Goal: Transaction & Acquisition: Purchase product/service

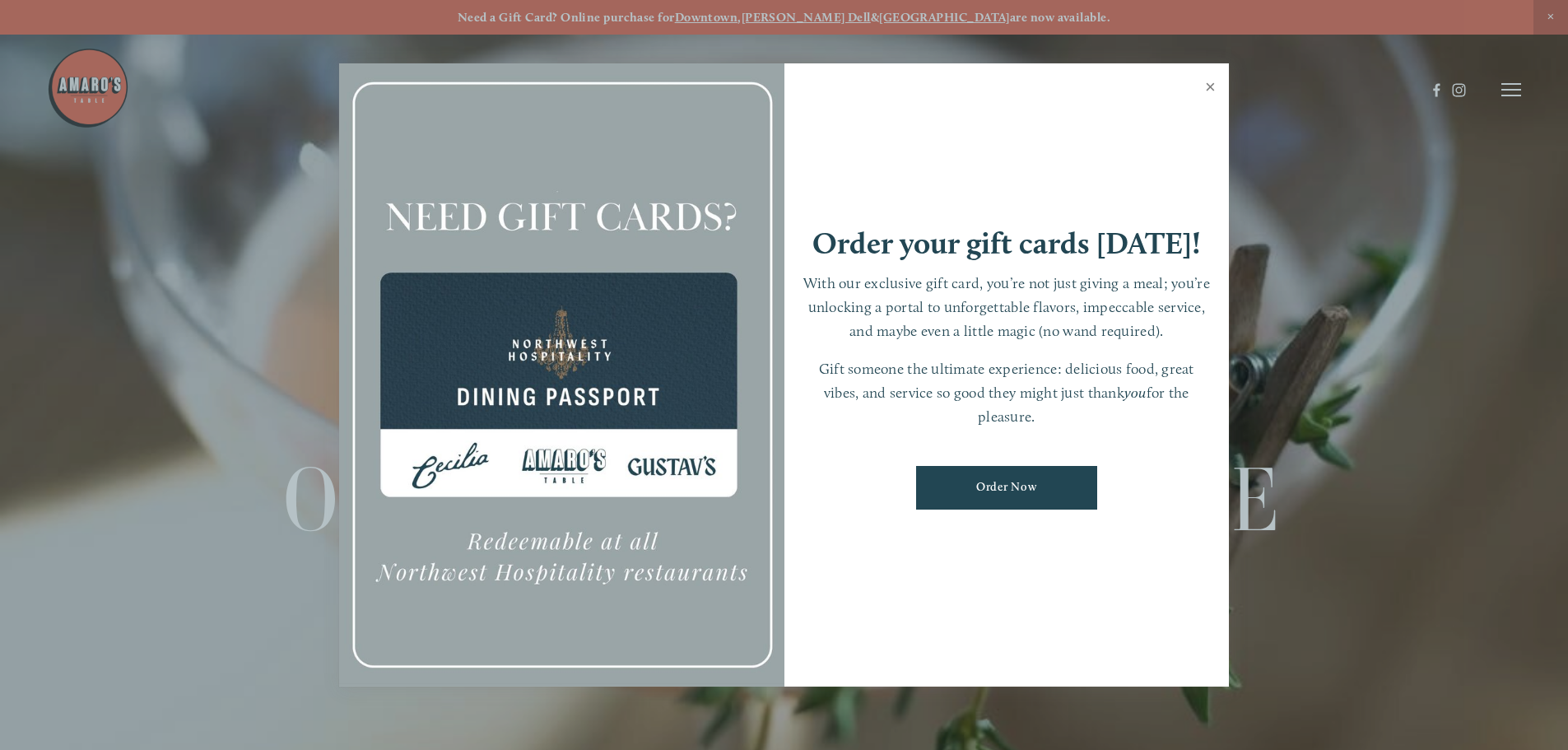
click at [1202, 85] on link "Close" at bounding box center [1210, 89] width 32 height 46
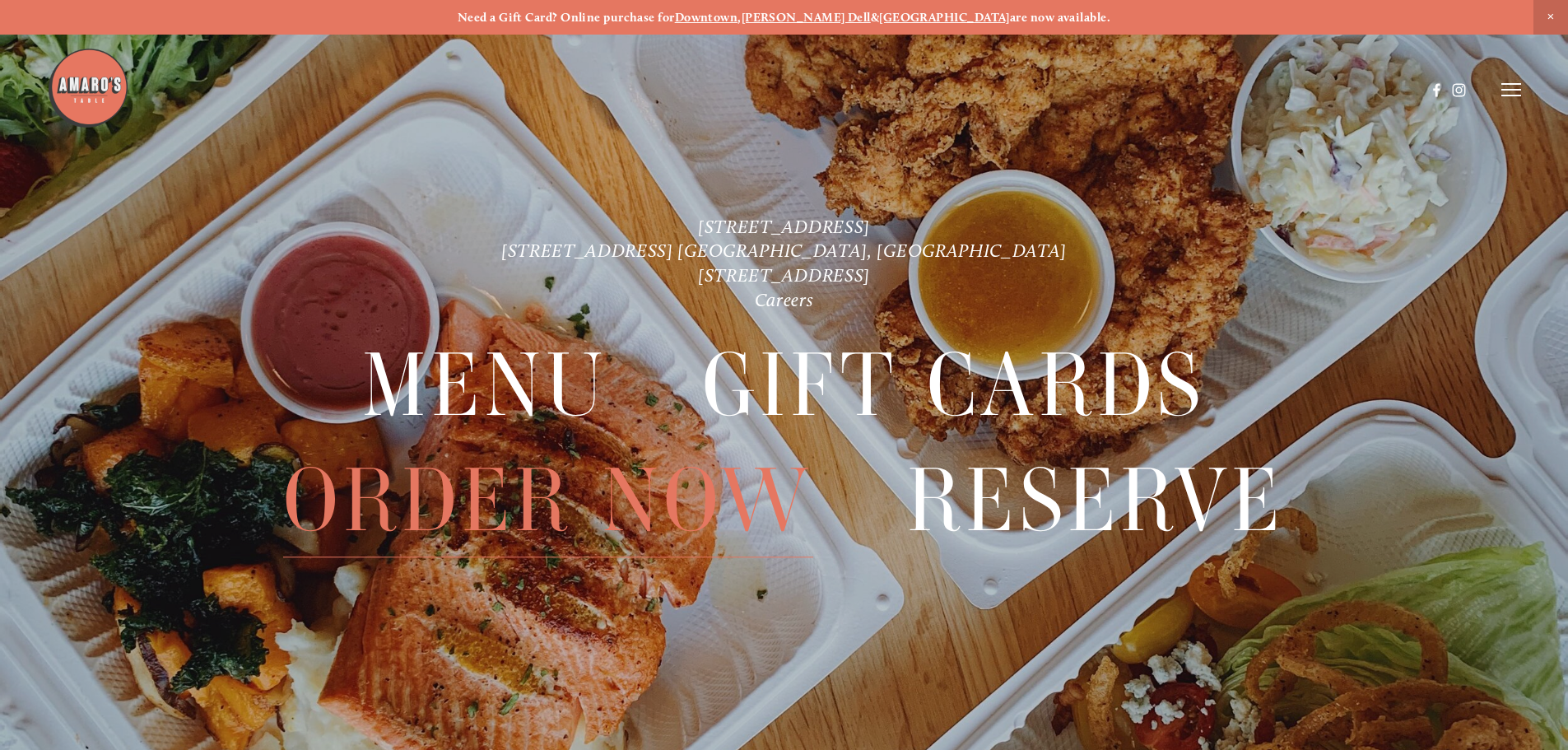
click at [528, 497] on span "Order Now" at bounding box center [547, 500] width 529 height 113
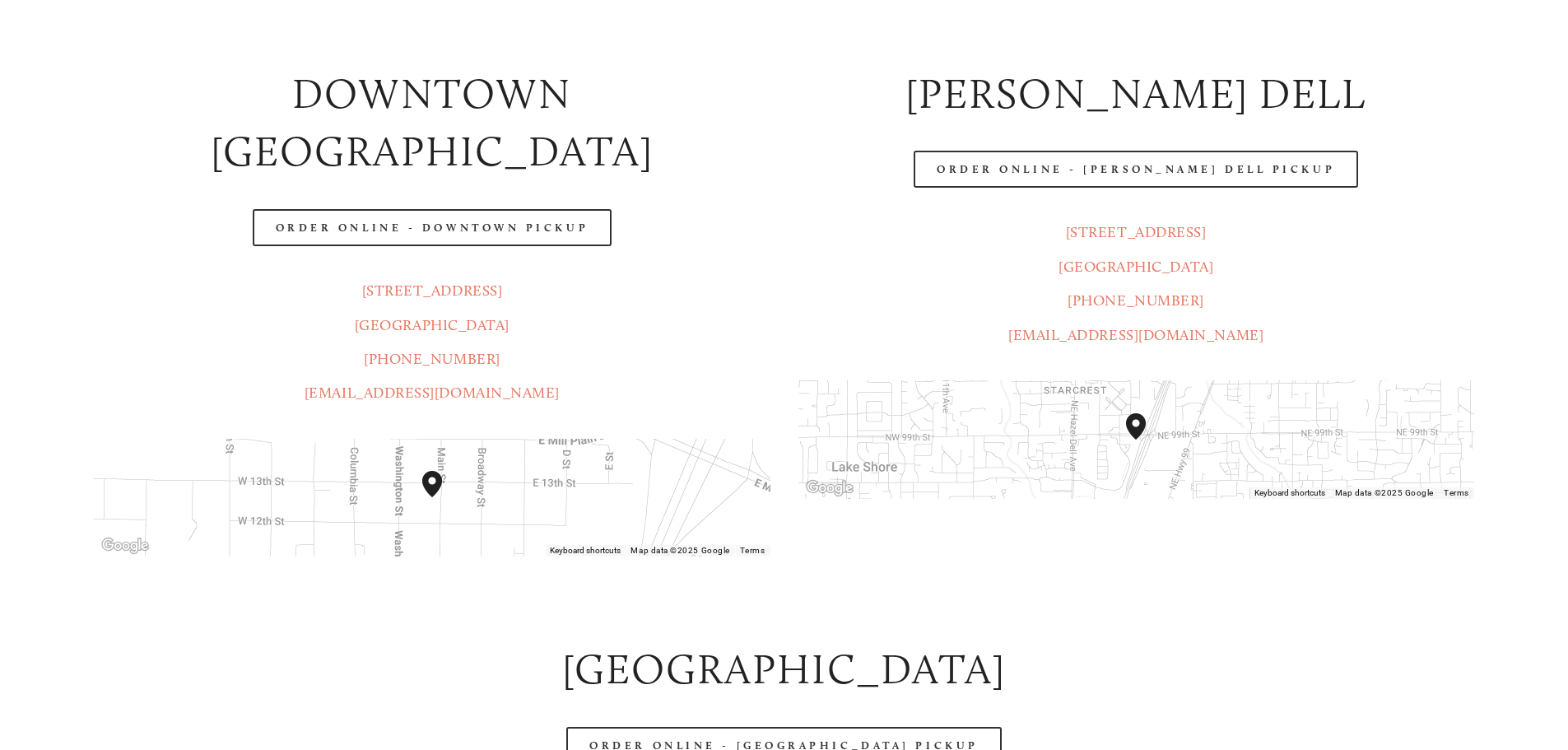
scroll to position [417, 0]
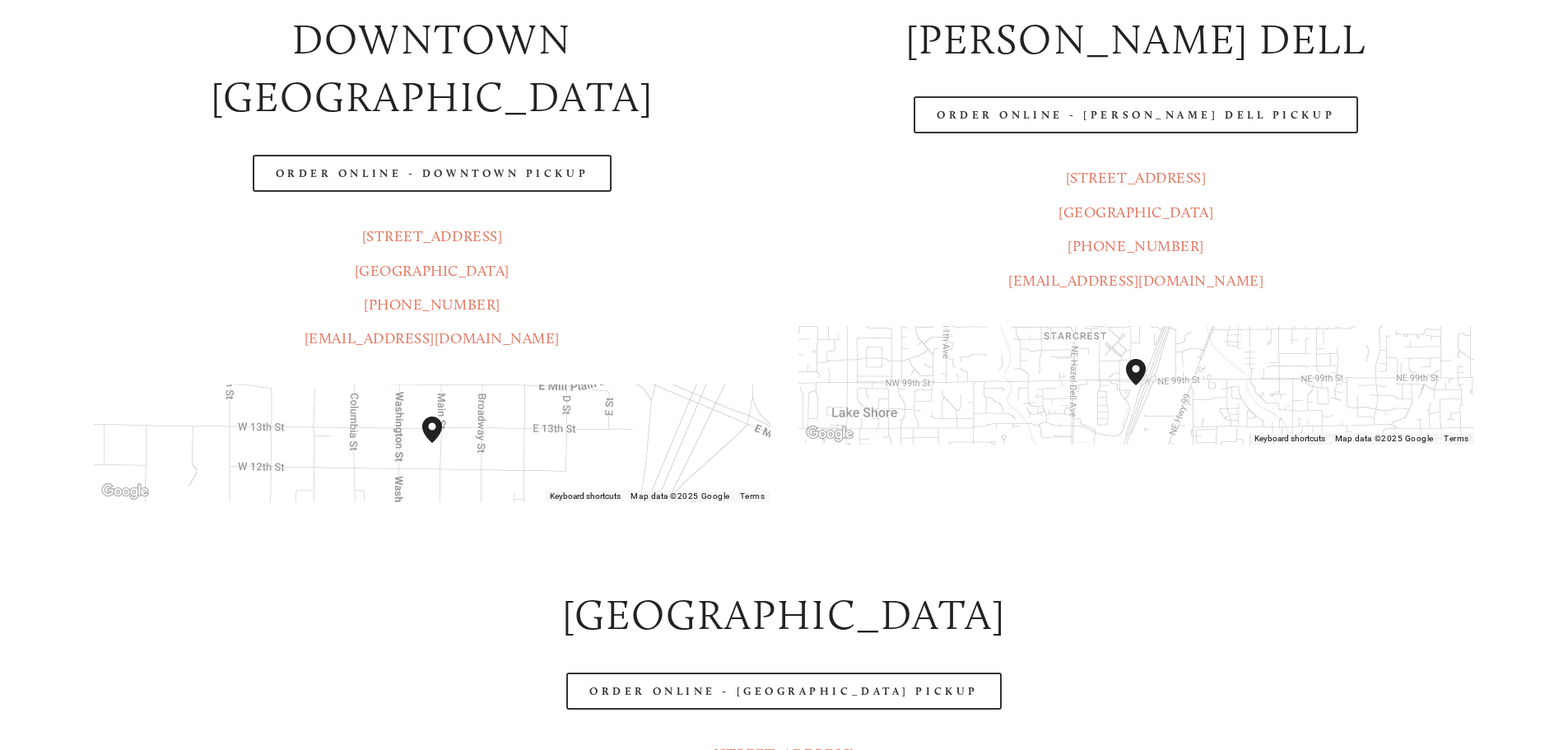
click at [419, 129] on header "Menu Order Now Visit Gallery 0" at bounding box center [784, 48] width 1474 height 179
click at [420, 129] on header "Menu Order Now Visit Gallery 0" at bounding box center [784, 48] width 1474 height 179
click at [489, 120] on header "Menu Order Now Visit Gallery 0" at bounding box center [784, 48] width 1474 height 179
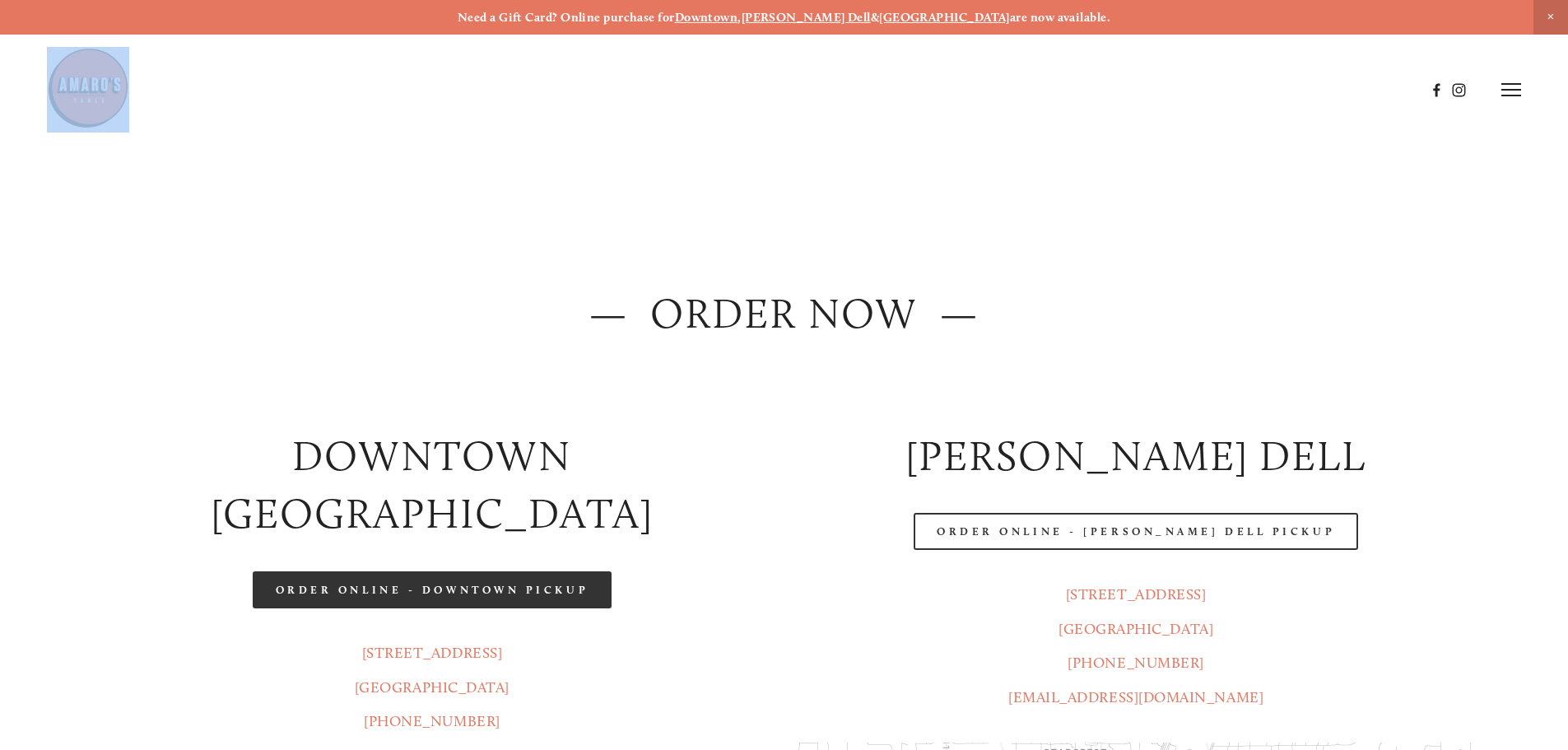
click at [452, 572] on link "Order Online - Downtown pickup" at bounding box center [432, 590] width 360 height 37
